Goal: Transaction & Acquisition: Subscribe to service/newsletter

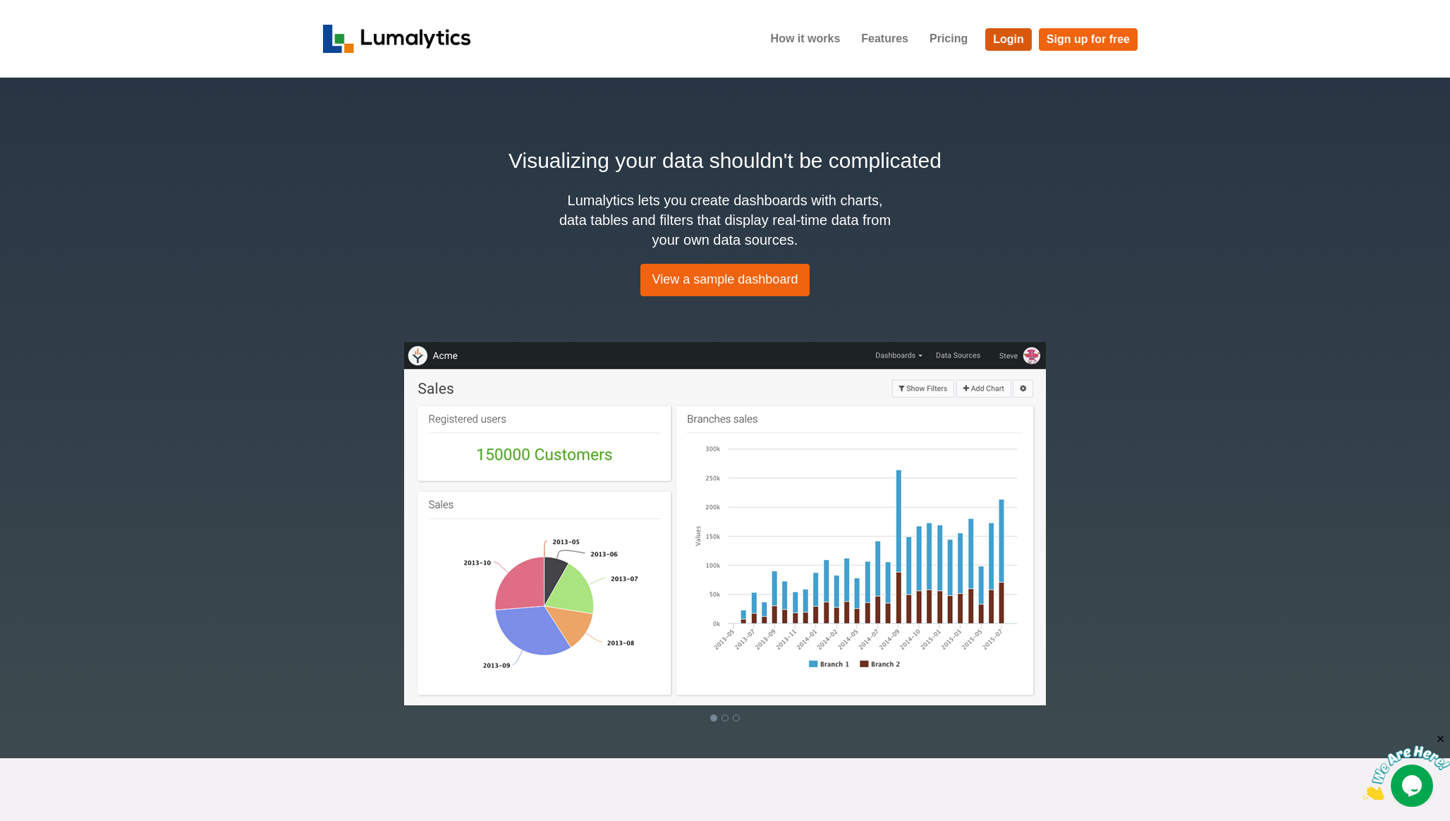
click at [1012, 42] on link "Login" at bounding box center [1009, 39] width 47 height 23
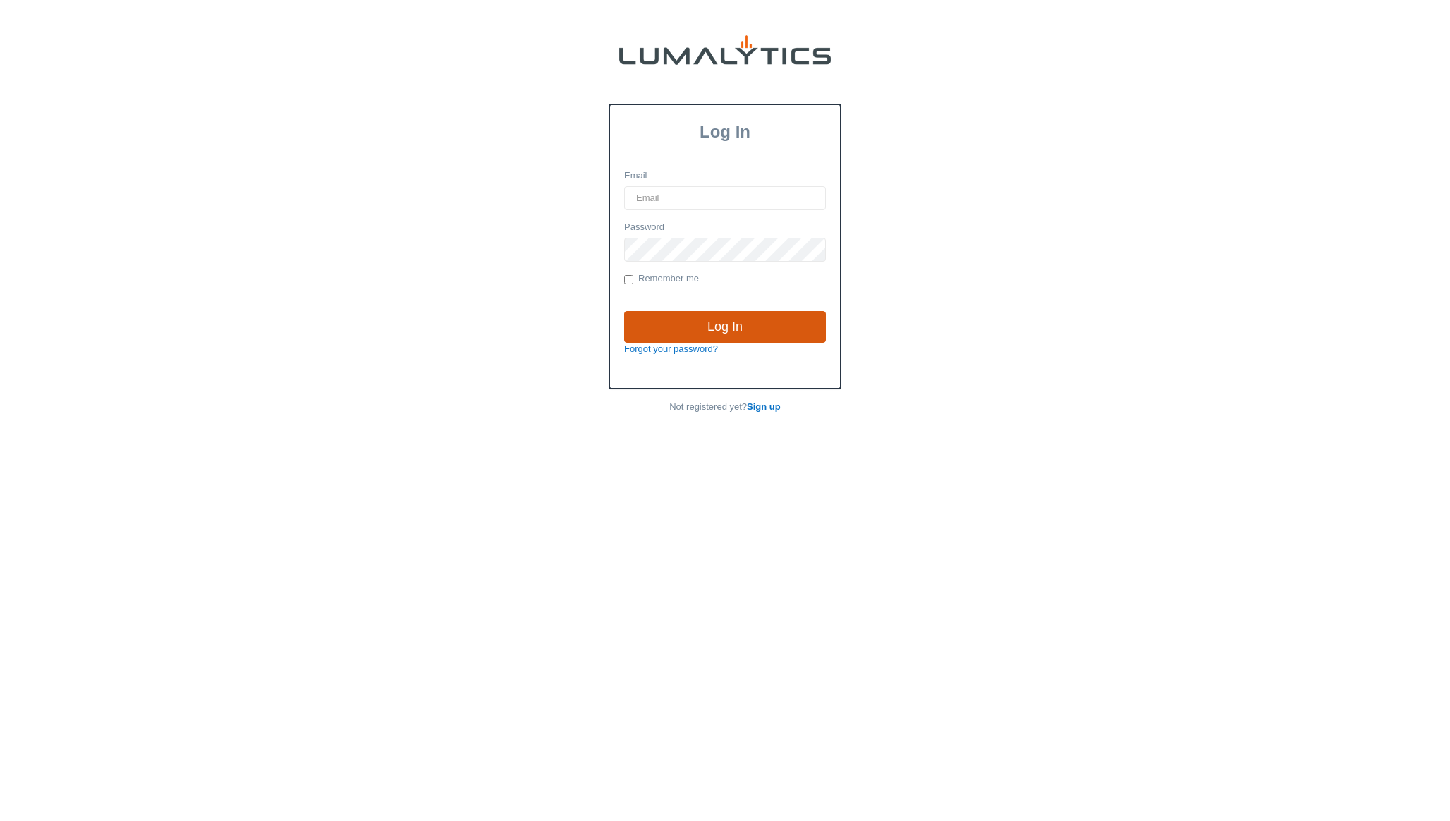
type input "[PERSON_NAME][EMAIL_ADDRESS][DOMAIN_NAME]"
click at [710, 327] on input "Log In" at bounding box center [725, 327] width 202 height 32
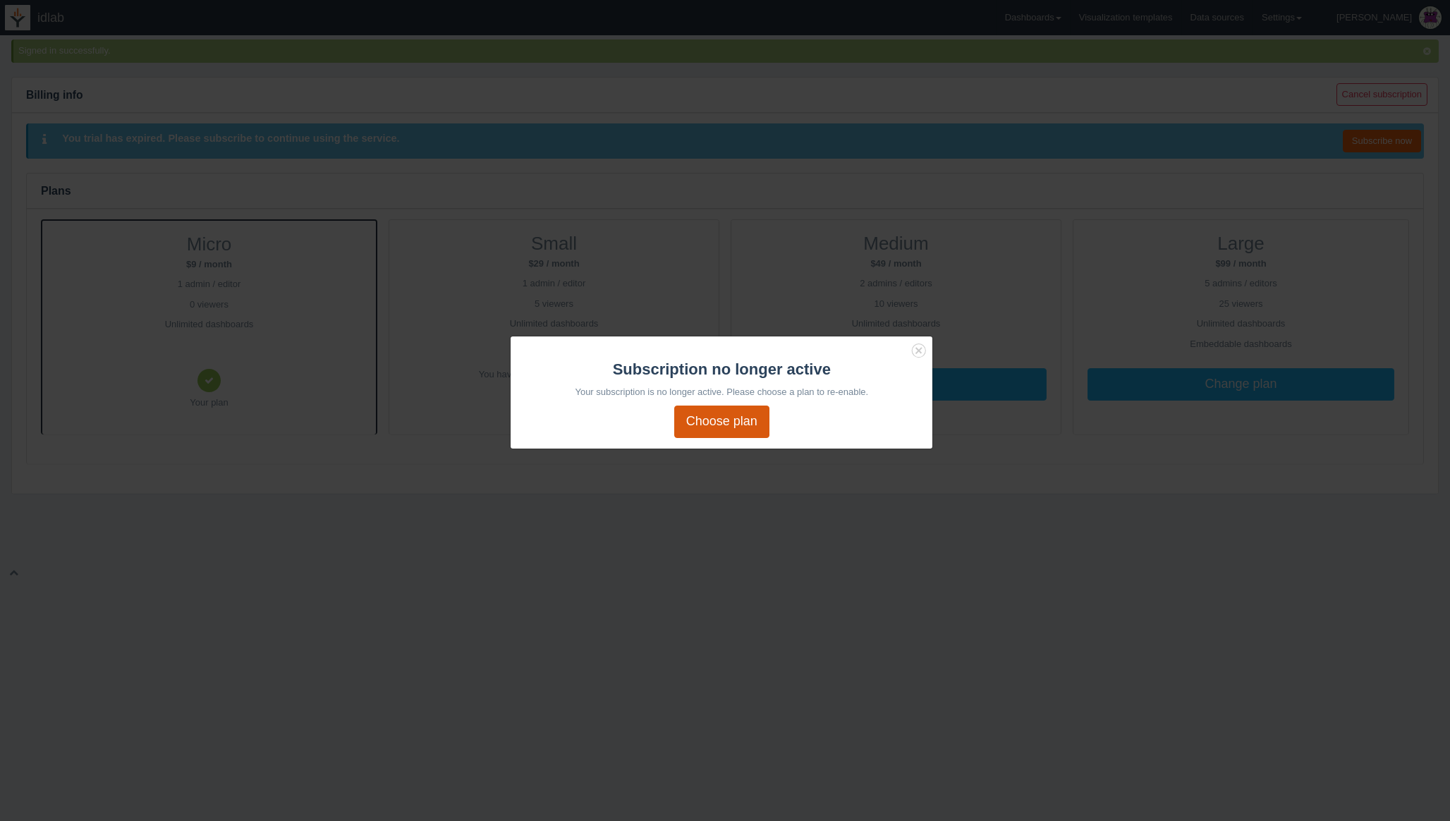
click at [715, 432] on link "Choose plan" at bounding box center [721, 422] width 95 height 32
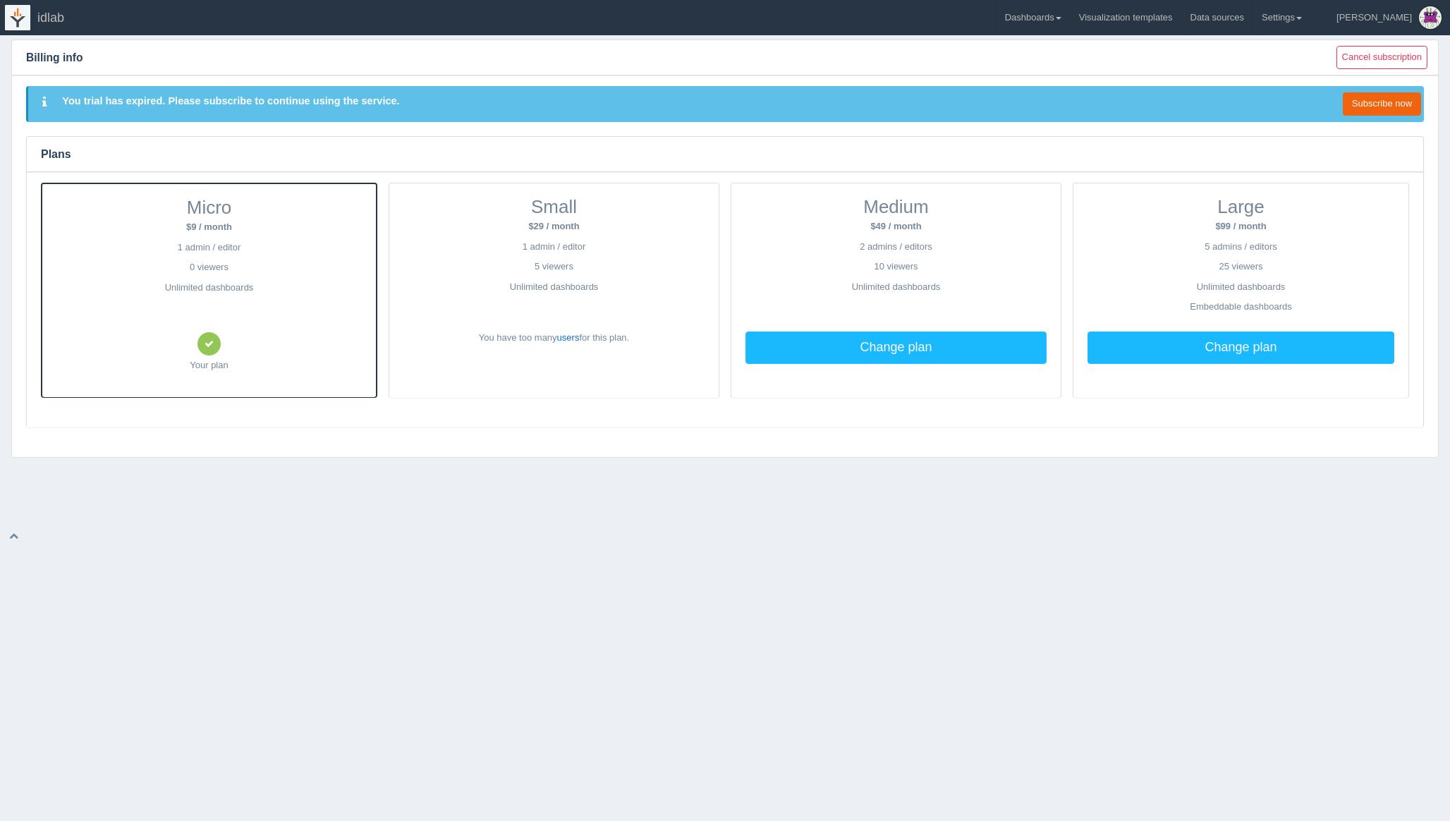
click at [212, 351] on span at bounding box center [209, 343] width 23 height 23
click at [1362, 106] on link "Subscribe now" at bounding box center [1382, 103] width 78 height 23
click at [568, 337] on link "users" at bounding box center [568, 337] width 23 height 11
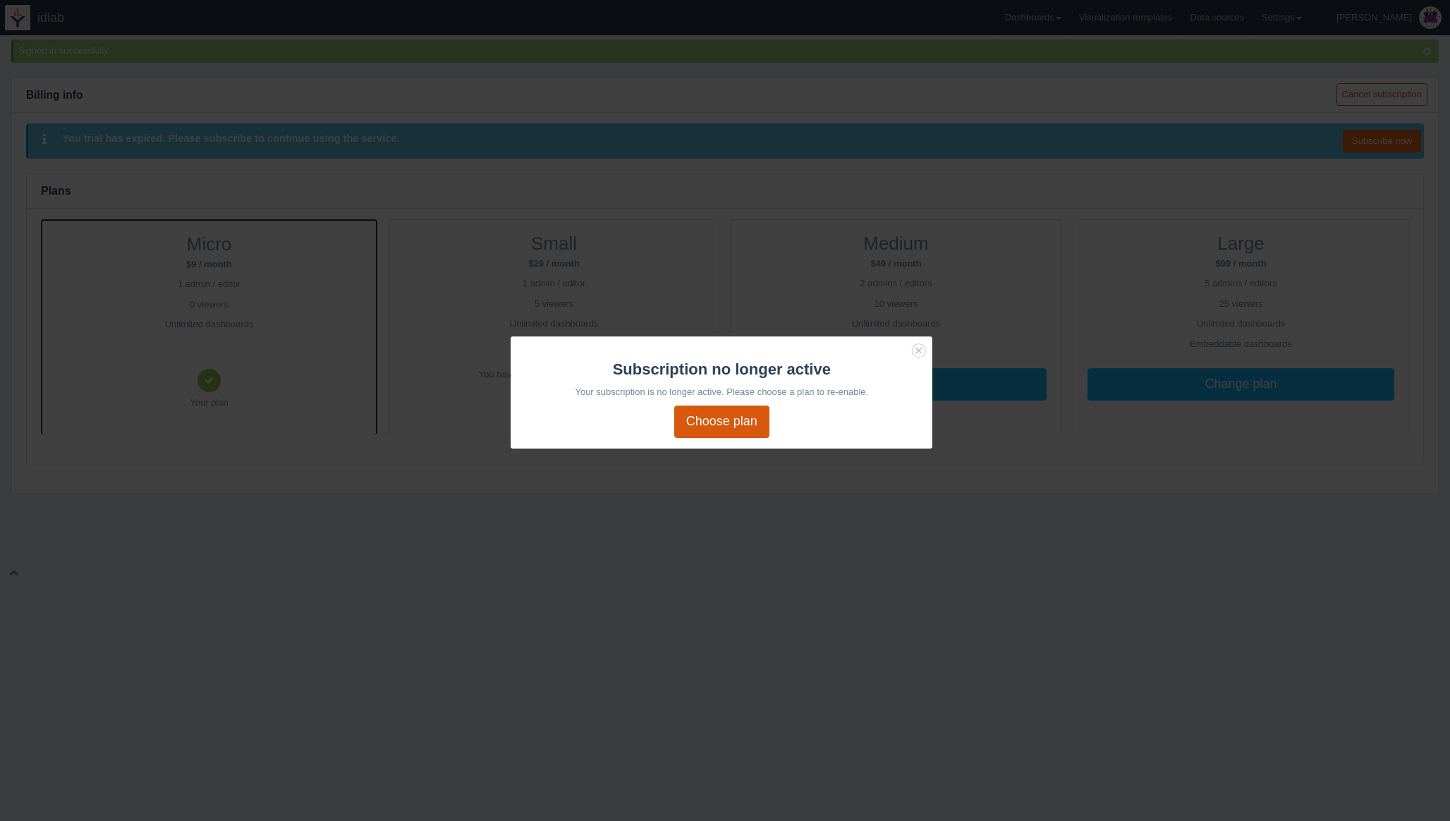
click at [722, 423] on link "Choose plan" at bounding box center [721, 422] width 95 height 32
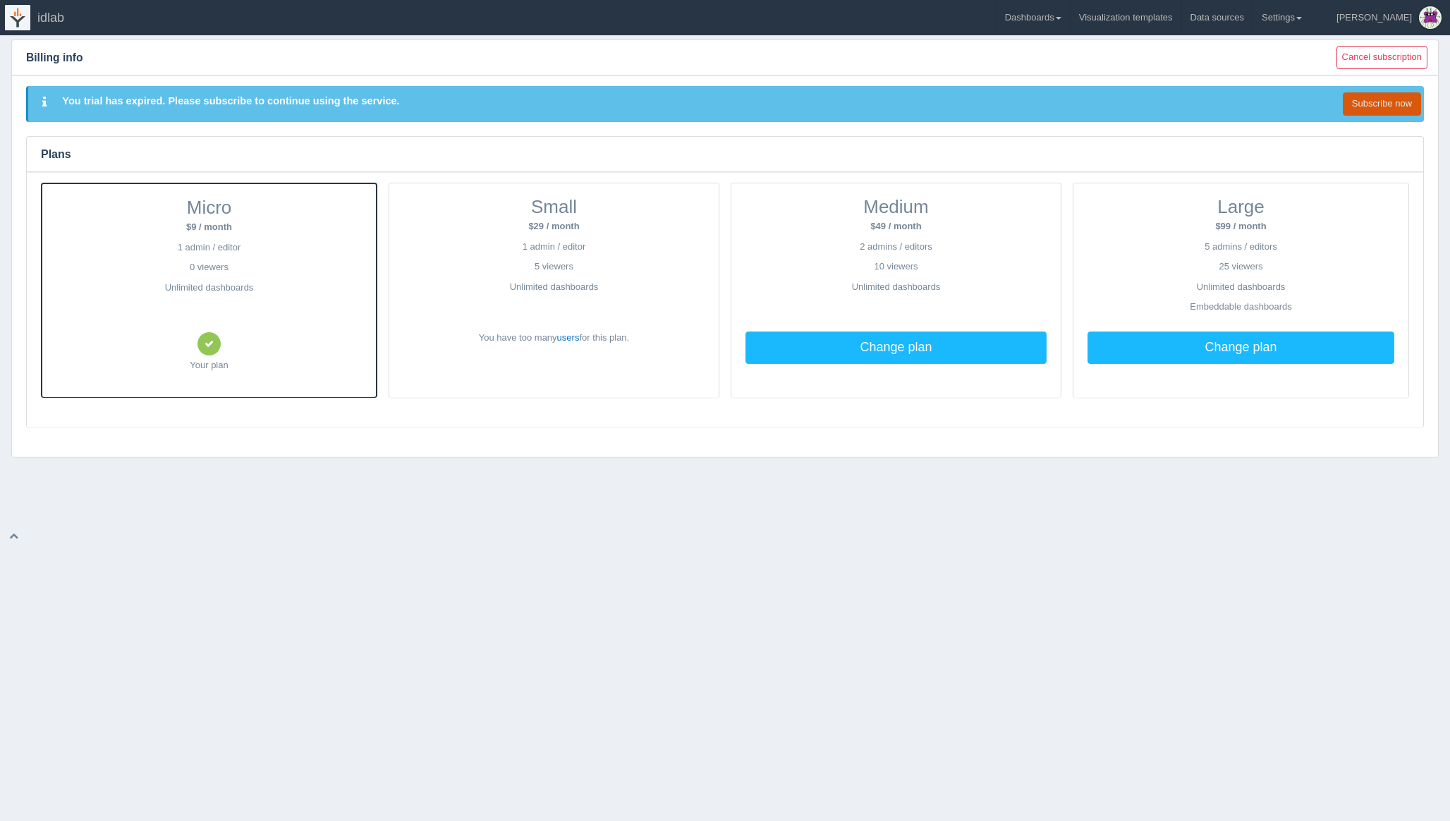
click at [1379, 98] on link "Subscribe now" at bounding box center [1382, 103] width 78 height 23
